Goal: Task Accomplishment & Management: Use online tool/utility

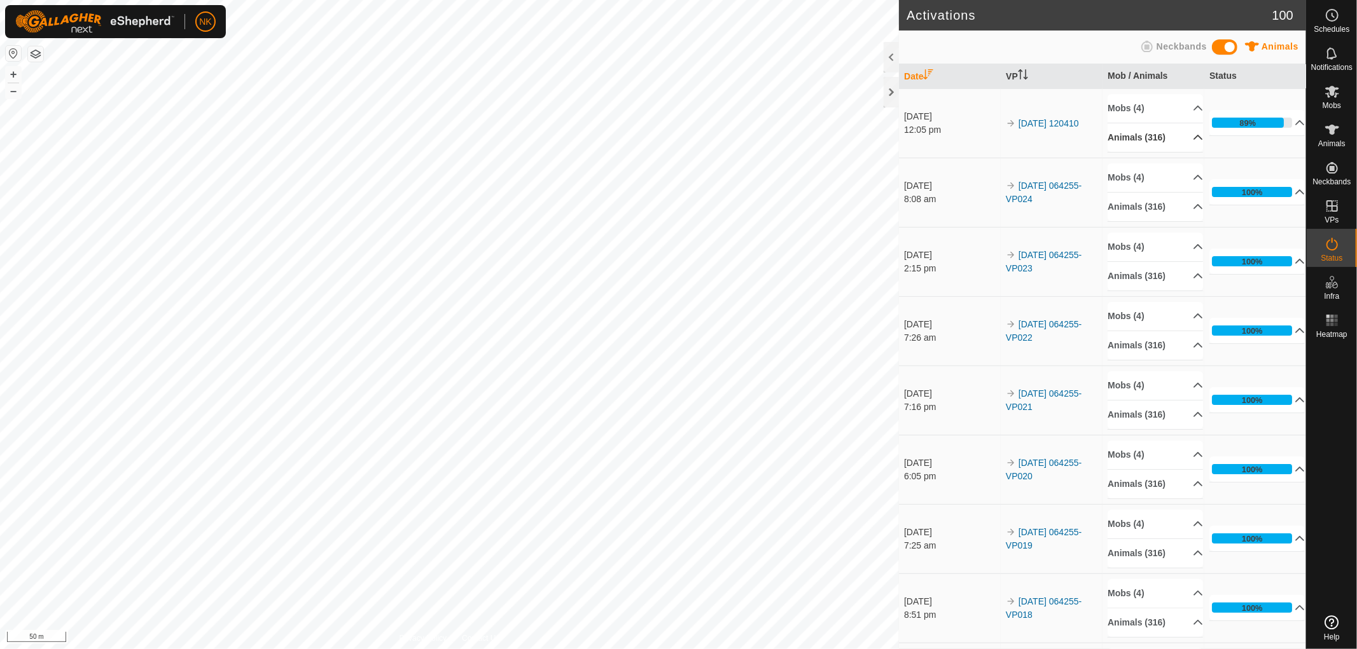
click at [1153, 135] on p-accordion-header "Animals (316)" at bounding box center [1154, 137] width 95 height 29
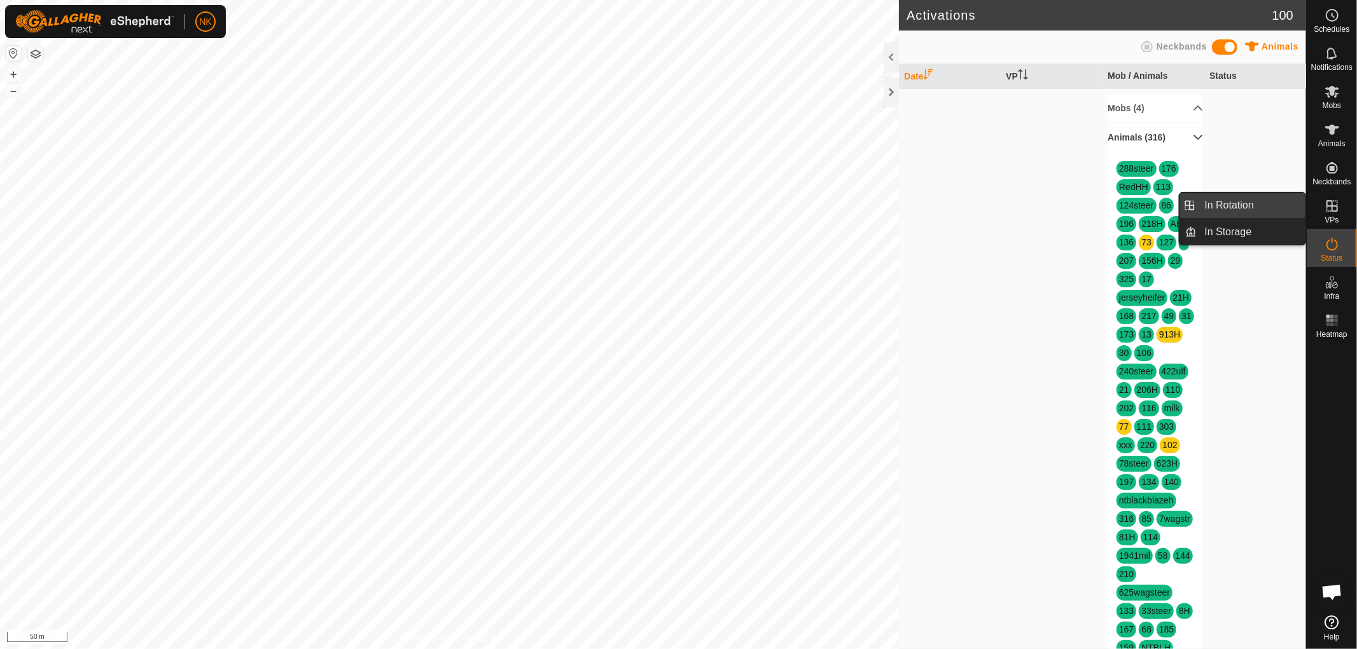
click at [1226, 207] on link "In Rotation" at bounding box center [1251, 205] width 109 height 25
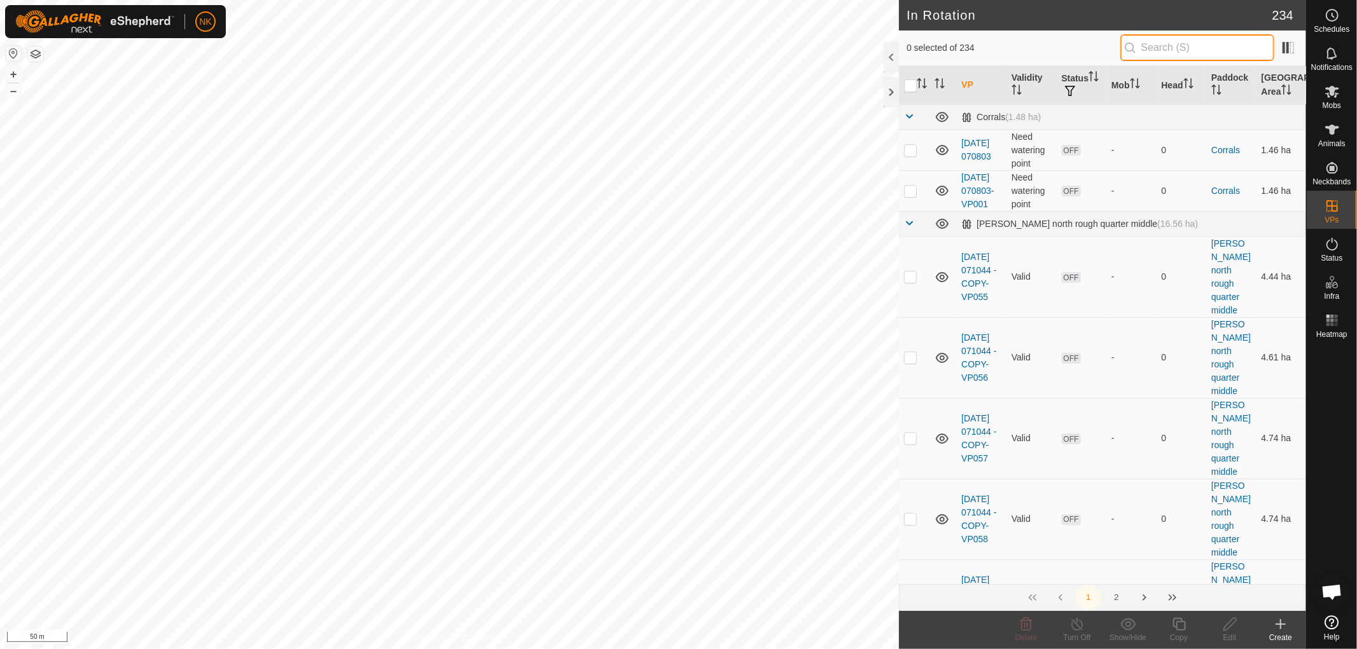
click at [1159, 40] on input "text" at bounding box center [1197, 47] width 154 height 27
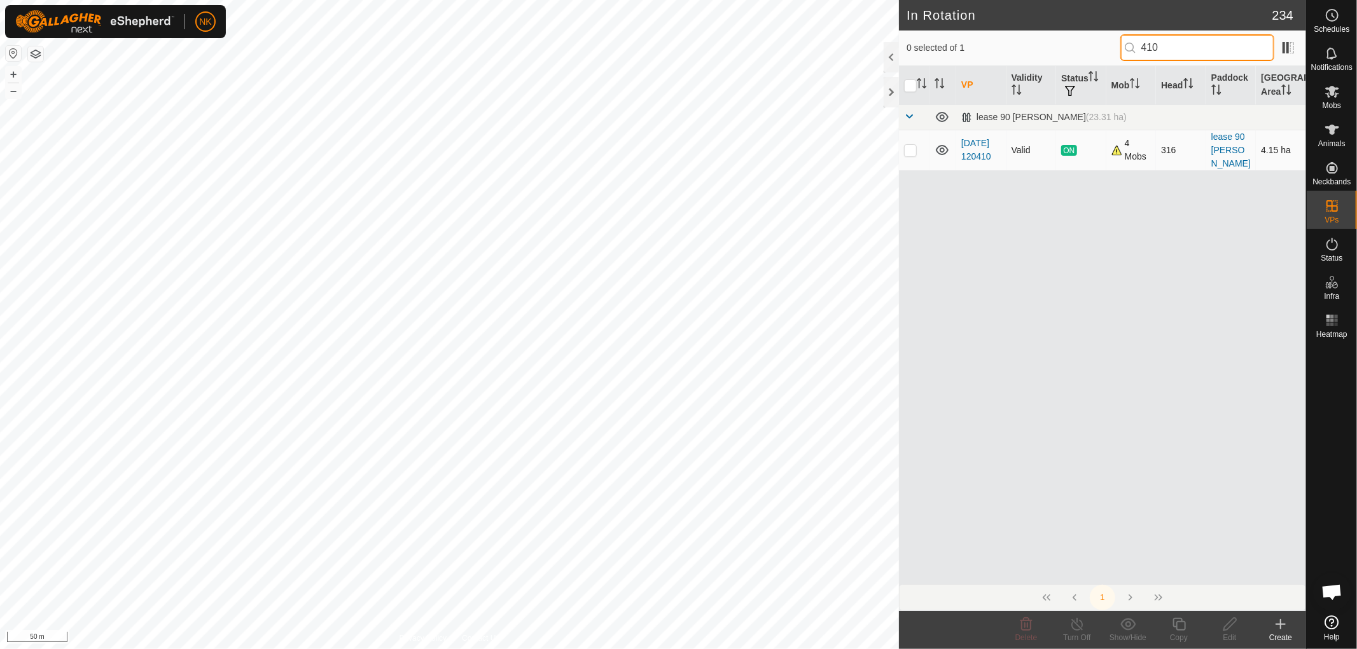
type input "410"
click at [911, 154] on p-checkbox at bounding box center [910, 150] width 13 height 10
checkbox input "true"
click at [1180, 625] on icon at bounding box center [1179, 624] width 16 height 15
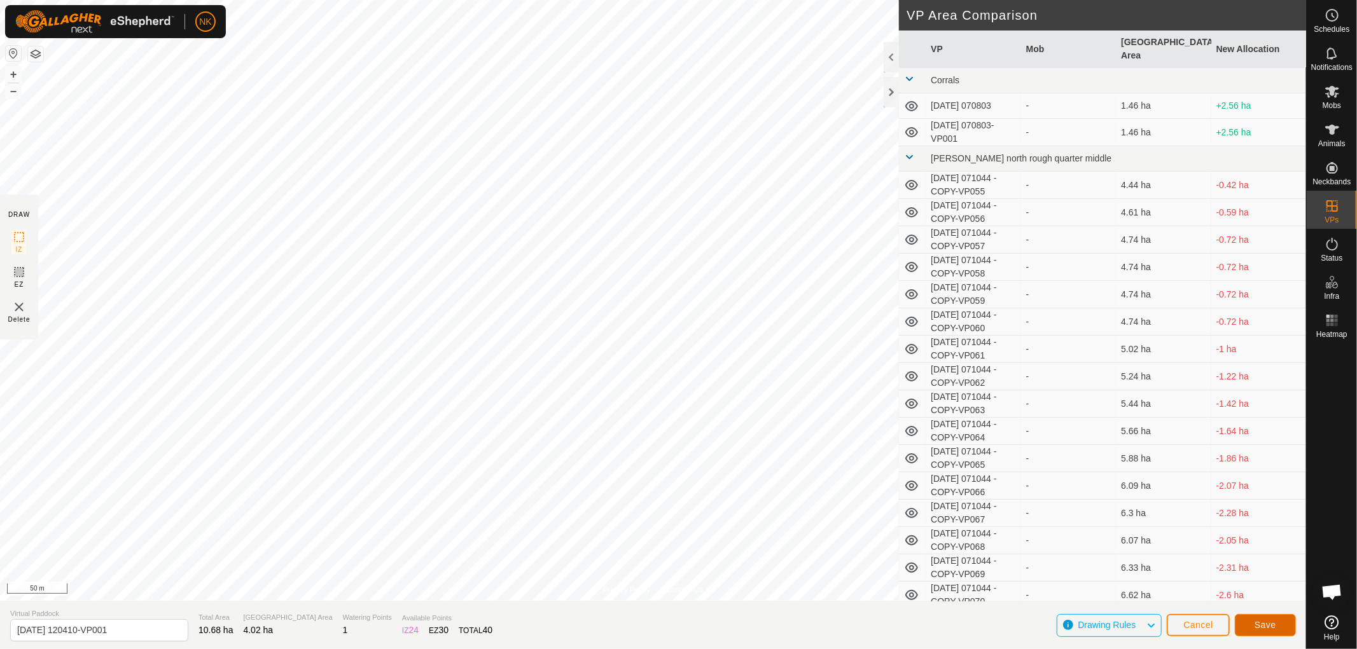
click at [1259, 628] on span "Save" at bounding box center [1265, 625] width 22 height 10
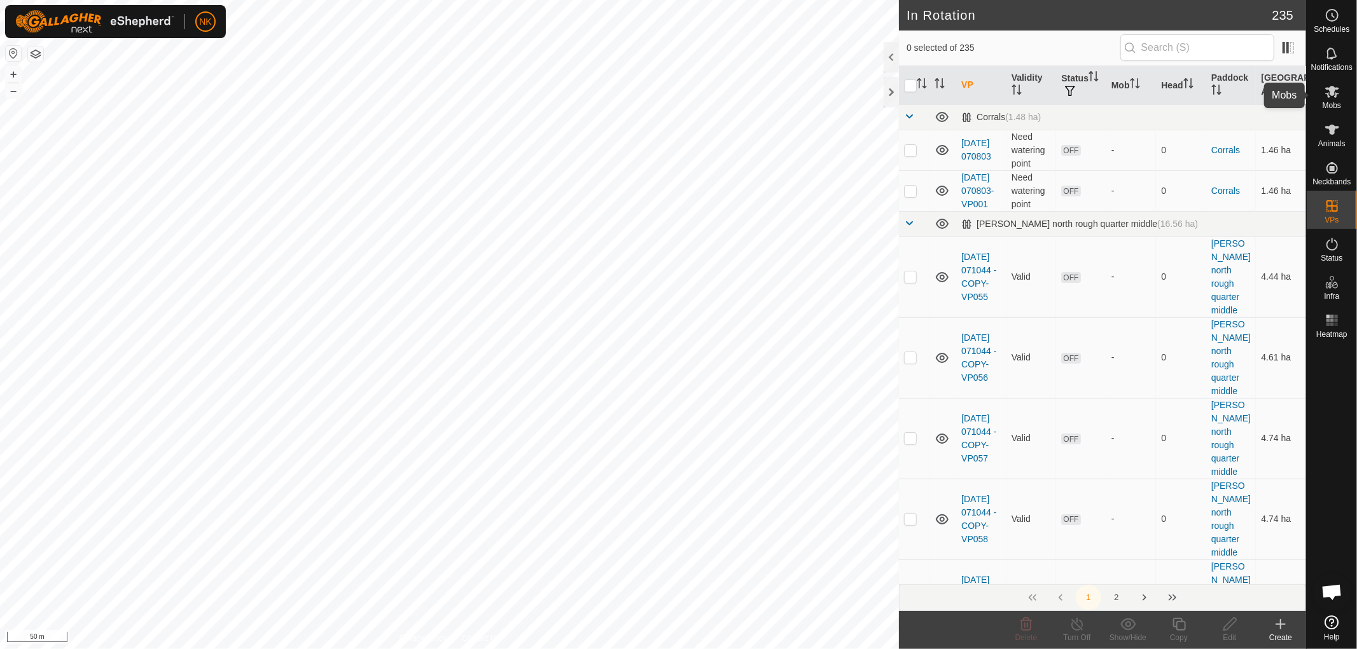
click at [1331, 97] on icon at bounding box center [1331, 91] width 15 height 15
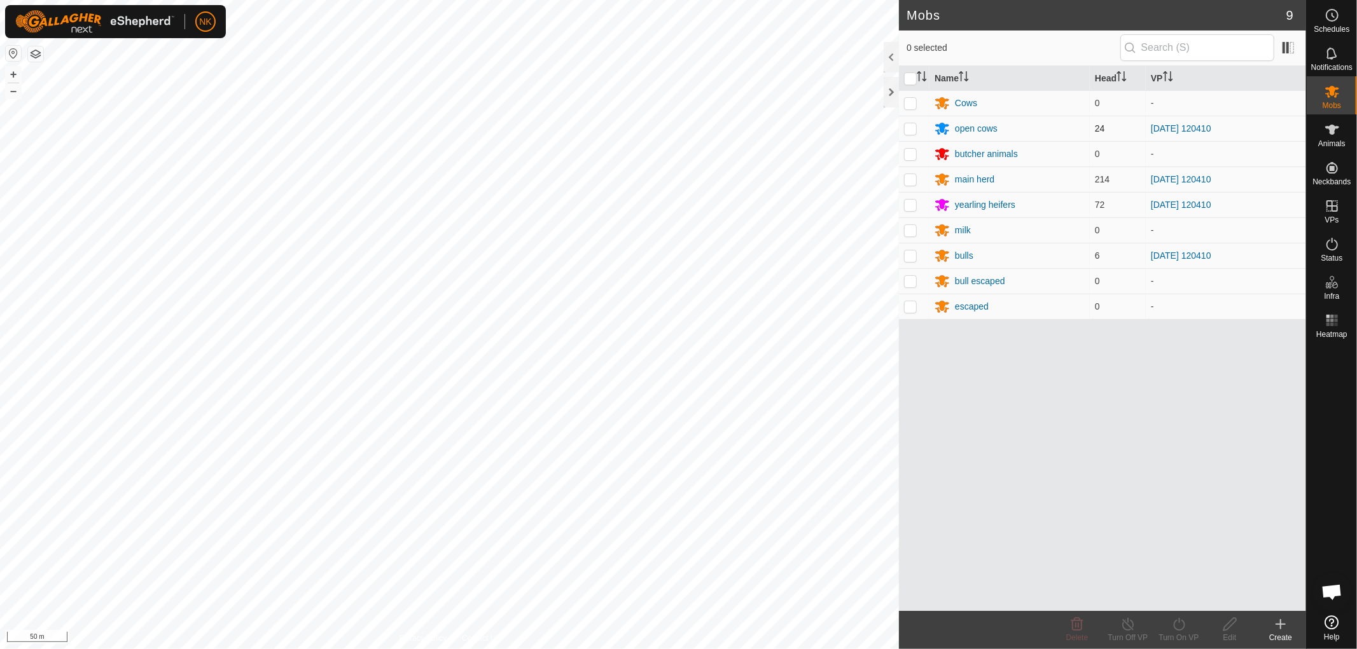
click at [910, 125] on p-checkbox at bounding box center [910, 128] width 13 height 10
checkbox input "true"
click at [910, 177] on p-checkbox at bounding box center [910, 179] width 13 height 10
checkbox input "true"
click at [909, 205] on p-checkbox at bounding box center [910, 205] width 13 height 10
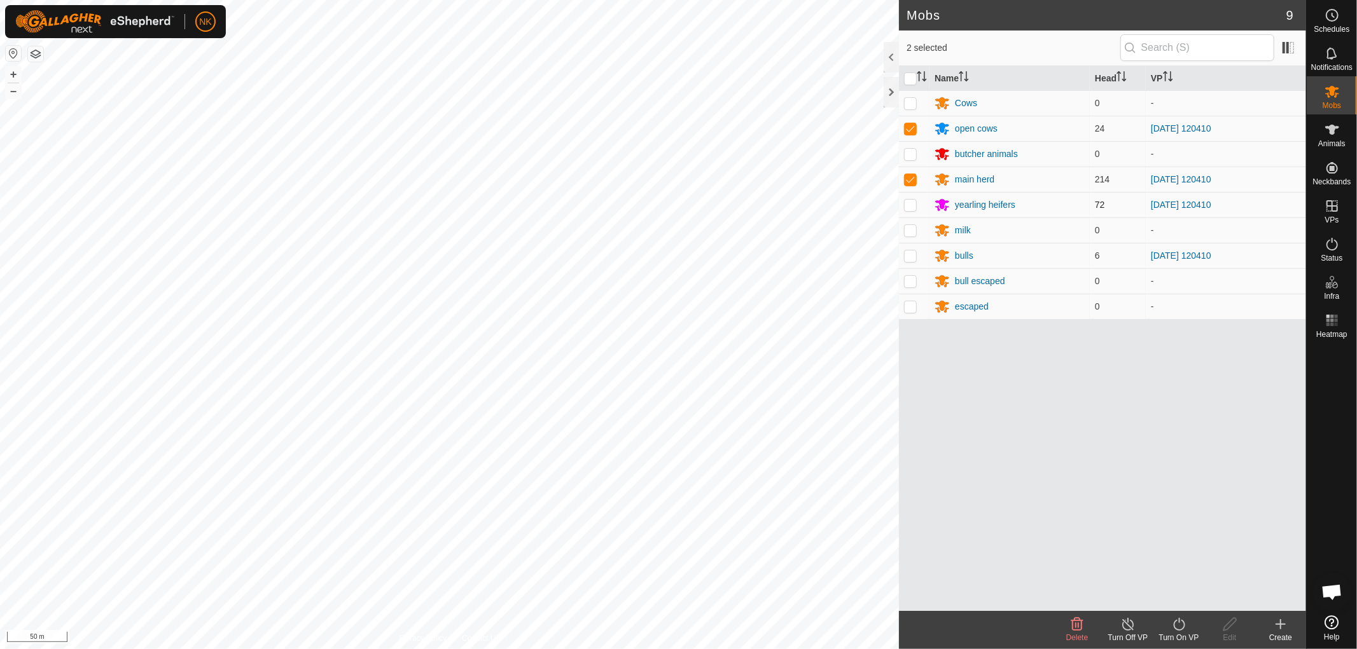
checkbox input "true"
click at [905, 256] on p-checkbox at bounding box center [910, 256] width 13 height 10
checkbox input "true"
click at [1178, 621] on icon at bounding box center [1179, 624] width 16 height 15
click at [1173, 595] on link "Now" at bounding box center [1217, 596] width 126 height 25
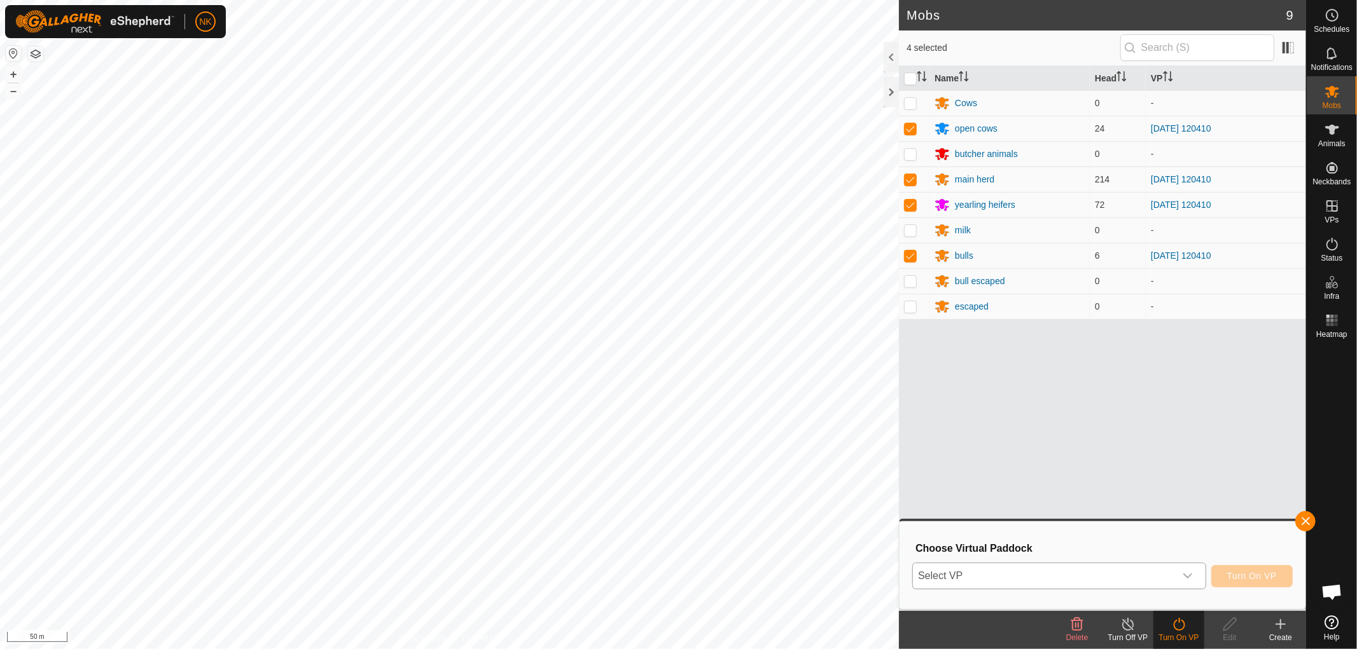
click at [1060, 573] on span "Select VP" at bounding box center [1044, 575] width 262 height 25
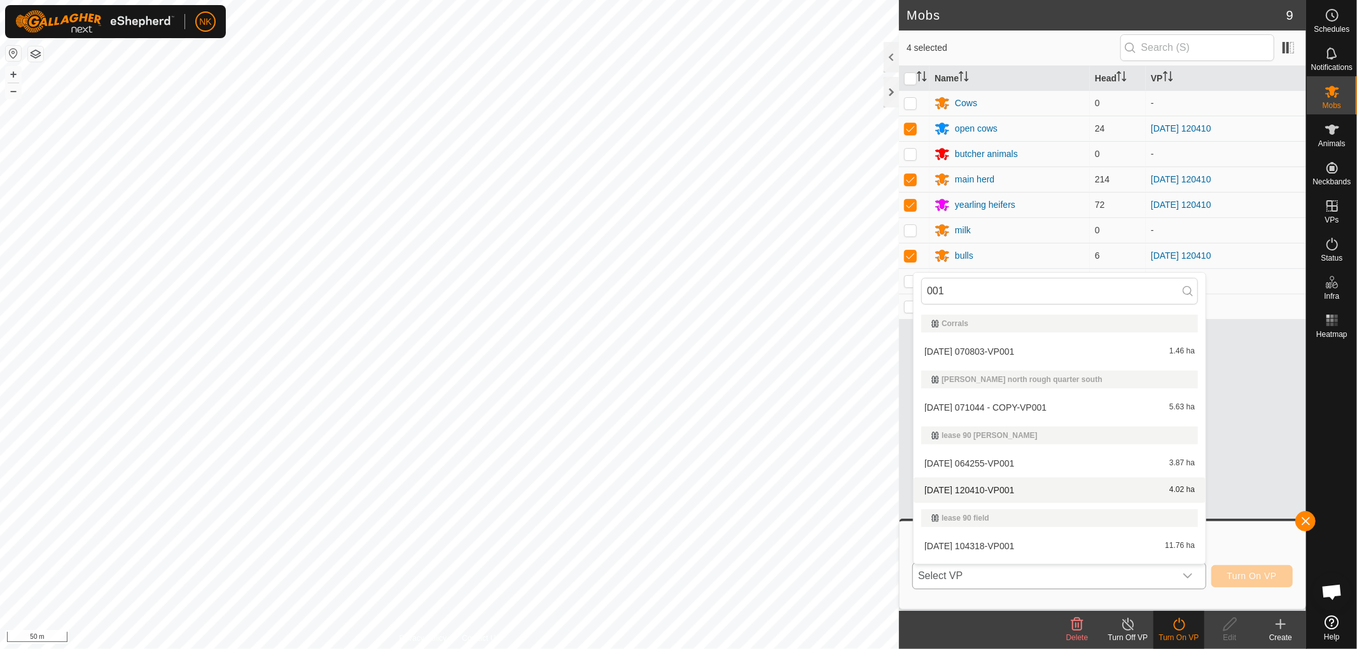
type input "001"
click at [979, 492] on li "2025-09-30 120410-VP001 4.02 ha" at bounding box center [1059, 490] width 292 height 25
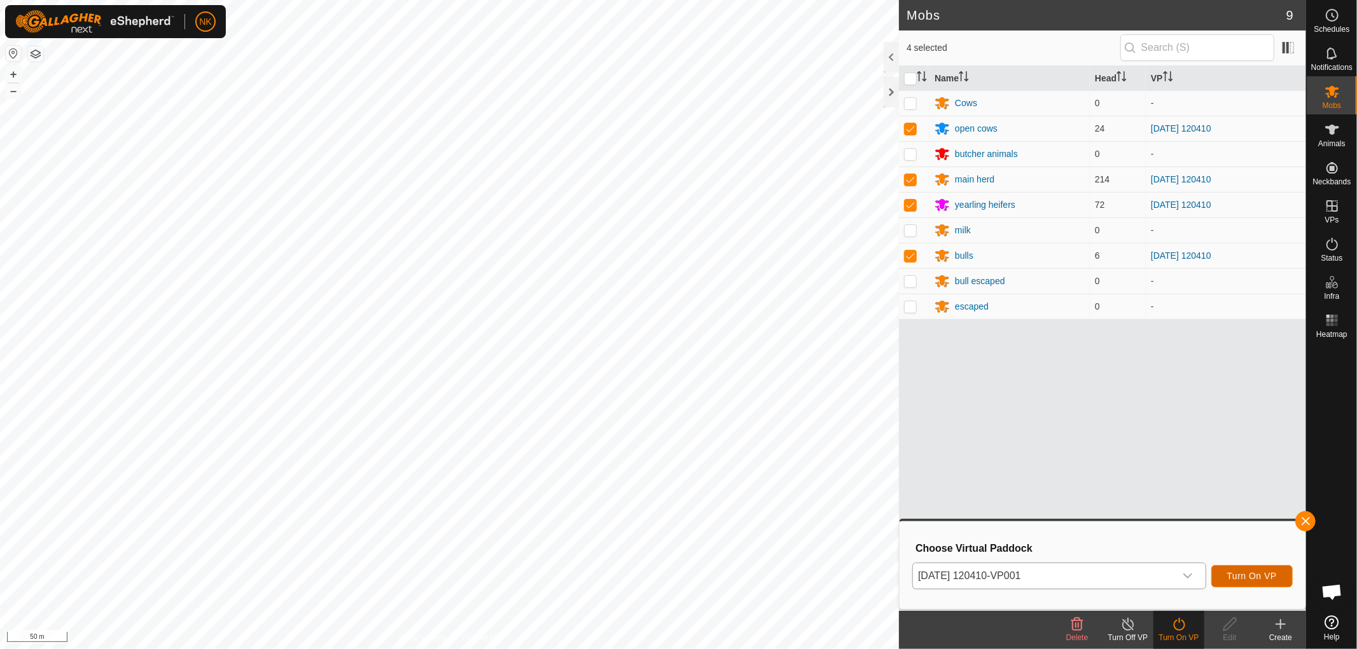
click at [1243, 573] on span "Turn On VP" at bounding box center [1252, 576] width 50 height 10
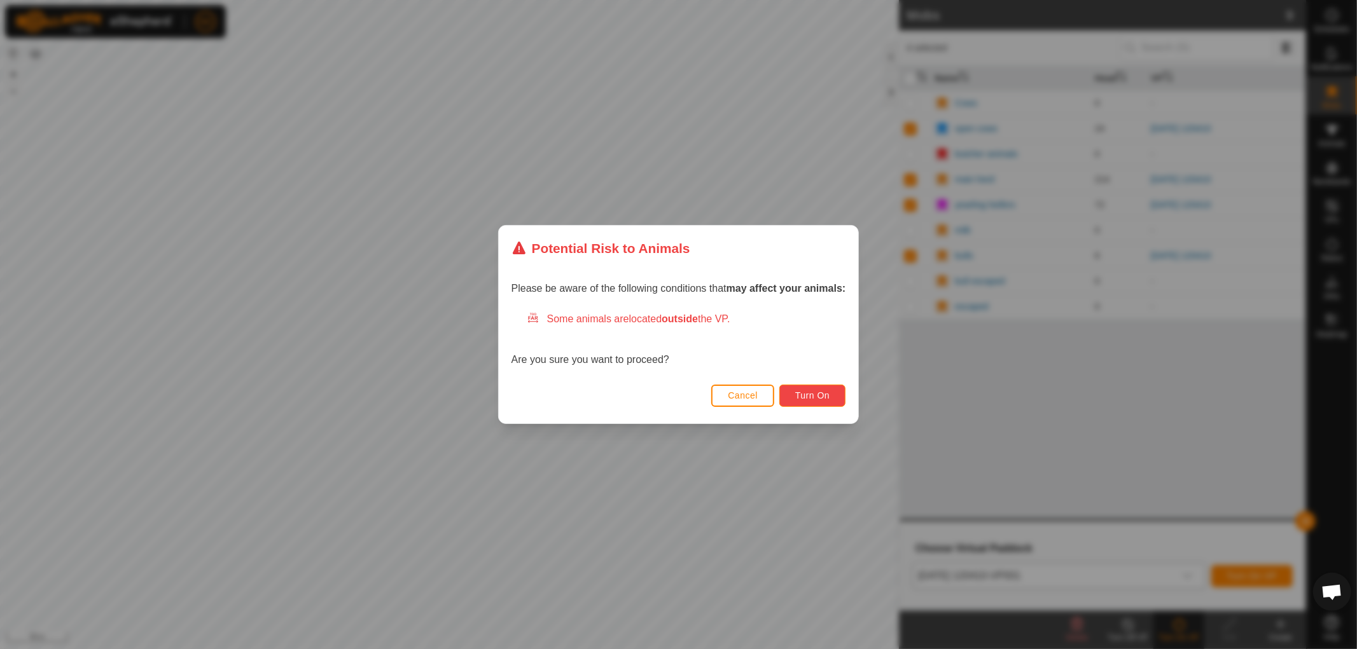
click at [806, 399] on span "Turn On" at bounding box center [812, 395] width 34 height 10
